Goal: Task Accomplishment & Management: Complete application form

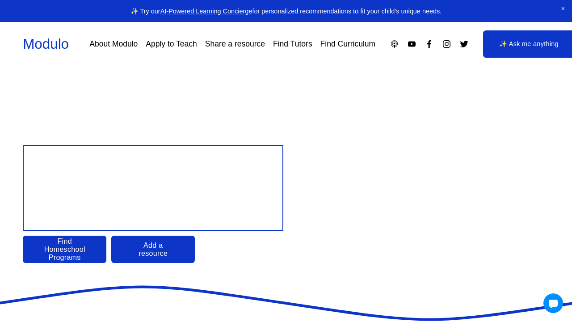
click at [293, 47] on link "Find Tutors" at bounding box center [292, 44] width 39 height 16
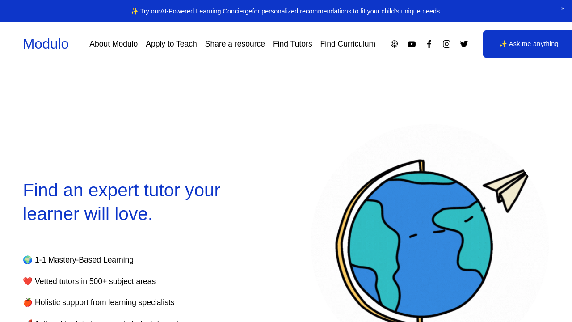
select select "**"
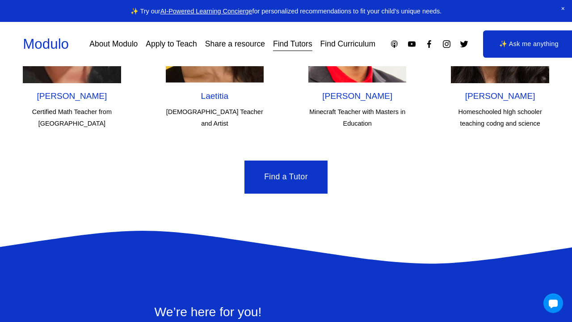
scroll to position [2537, 0]
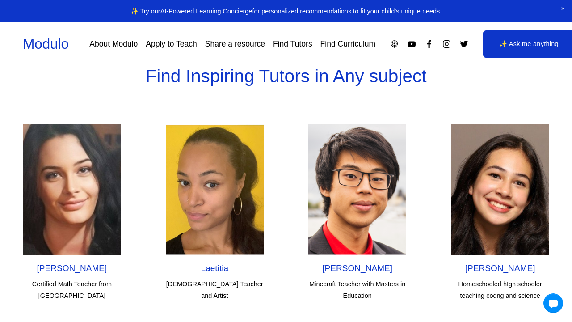
click at [70, 159] on img at bounding box center [72, 189] width 98 height 131
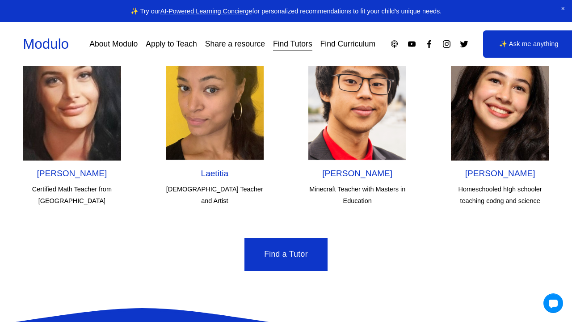
scroll to position [2618, 0]
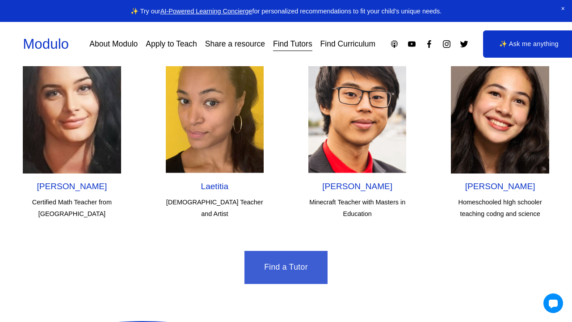
click at [302, 251] on link "Find a Tutor" at bounding box center [286, 267] width 83 height 33
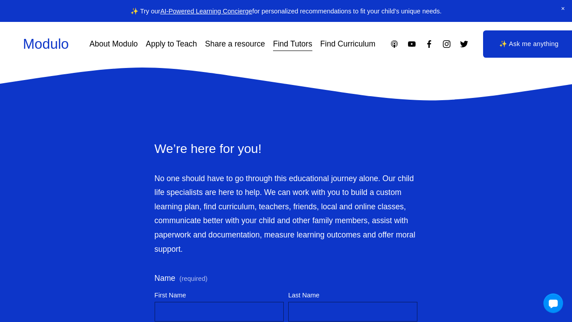
scroll to position [2856, 0]
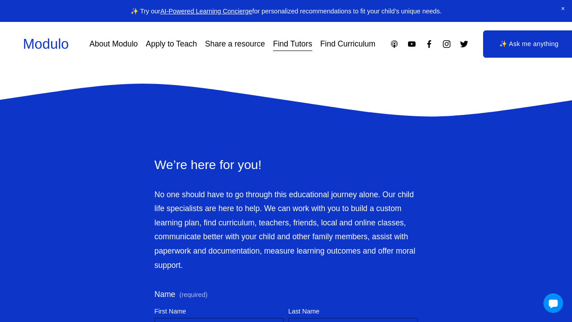
drag, startPoint x: 190, startPoint y: 213, endPoint x: 148, endPoint y: 110, distance: 111.2
click at [148, 156] on div "We’re here for you! No one should have to go through this educational journey a…" at bounding box center [286, 218] width 279 height 124
copy div "We’re here for you! No one should have to go through this educational journey a…"
click at [338, 66] on div "Skip to Content Modulo About Modulo Apply to Teach Share a resource Find Tutors" at bounding box center [286, 44] width 572 height 44
click at [539, 56] on link "✨ Ask me anything" at bounding box center [529, 43] width 92 height 27
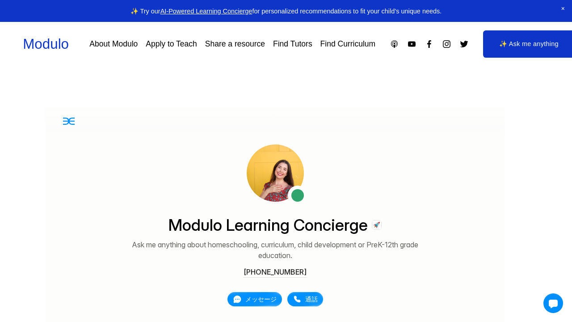
click at [179, 47] on link "Apply to Teach" at bounding box center [171, 44] width 51 height 16
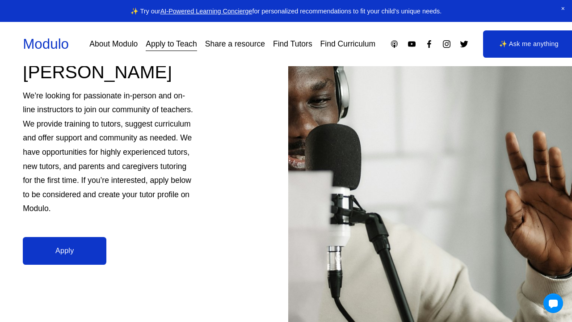
scroll to position [89, 0]
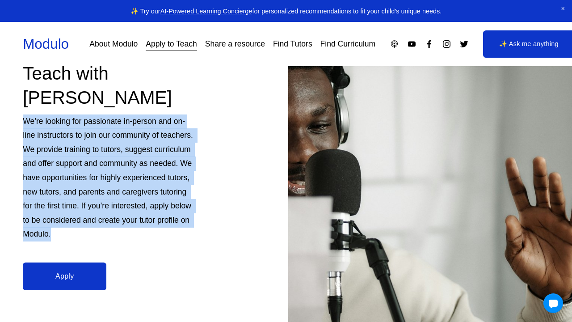
drag, startPoint x: 54, startPoint y: 227, endPoint x: 14, endPoint y: 111, distance: 122.3
click at [14, 111] on div "Teach with Modulo We’re looking for passionate in-person and on-line instructor…" at bounding box center [286, 168] width 572 height 374
copy p "We’re looking for passionate in-person and on-line instructors to join our comm…"
click at [81, 269] on link "Apply" at bounding box center [65, 276] width 84 height 28
click at [97, 277] on link "Apply" at bounding box center [65, 276] width 84 height 28
